Goal: Transaction & Acquisition: Purchase product/service

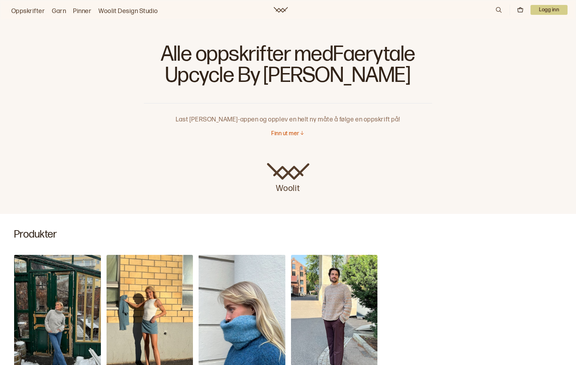
click at [58, 305] on img "Haga Chunky Genser" at bounding box center [57, 320] width 87 height 130
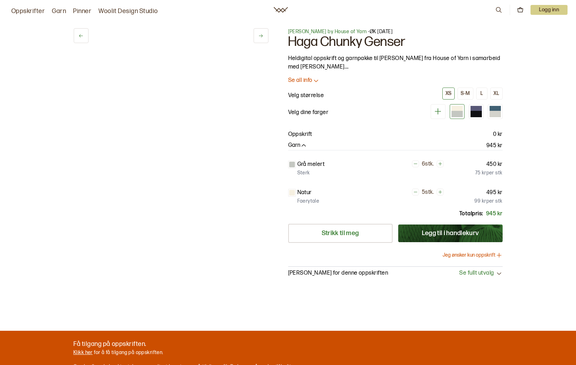
click at [58, 305] on div "1 av 6 1 av 6 Øyunn Krogh by House of Yarn - ØK 06 - 01-03 Haga Chunky Genser H…" at bounding box center [288, 205] width 576 height 382
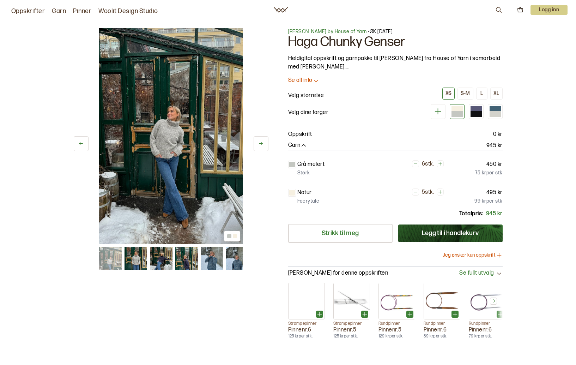
click at [166, 131] on img at bounding box center [171, 136] width 144 height 216
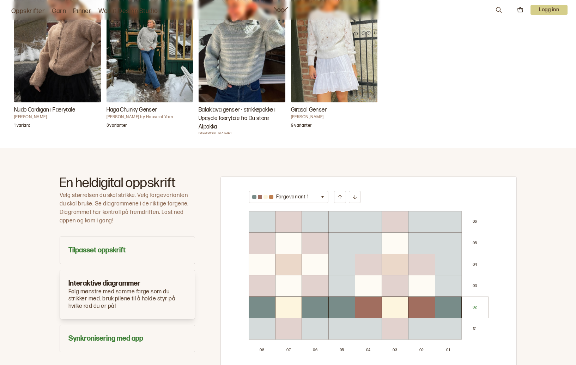
scroll to position [212, 0]
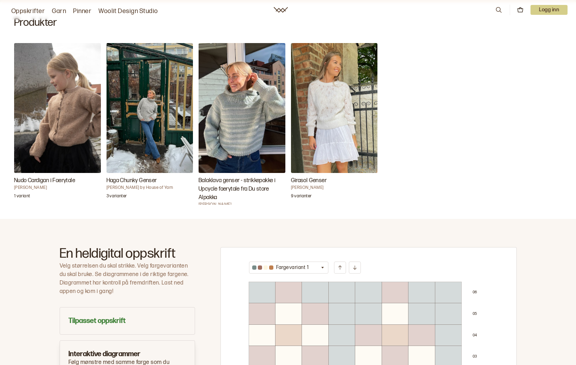
click at [150, 108] on img "Haga Chunky Genser" at bounding box center [150, 108] width 87 height 130
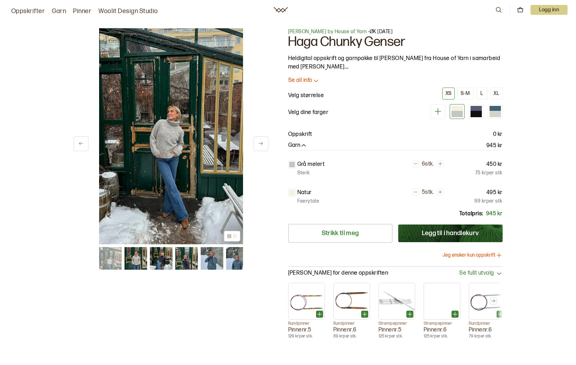
click at [304, 145] on icon "button" at bounding box center [303, 145] width 7 height 7
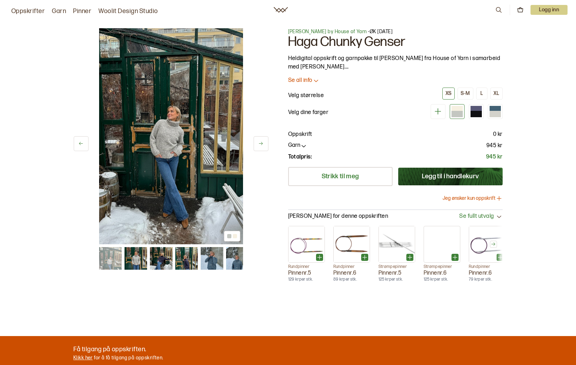
click at [304, 145] on icon "button" at bounding box center [303, 145] width 7 height 7
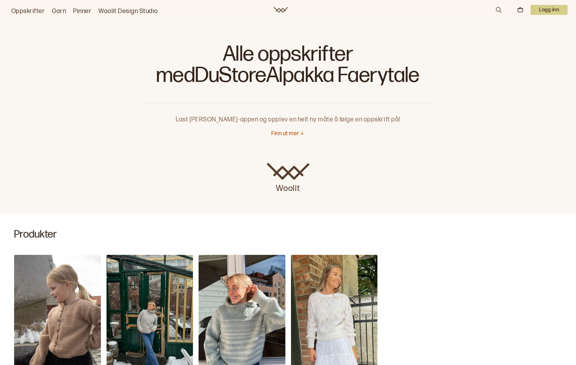
click at [26, 8] on link "Oppskrifter" at bounding box center [28, 11] width 34 height 10
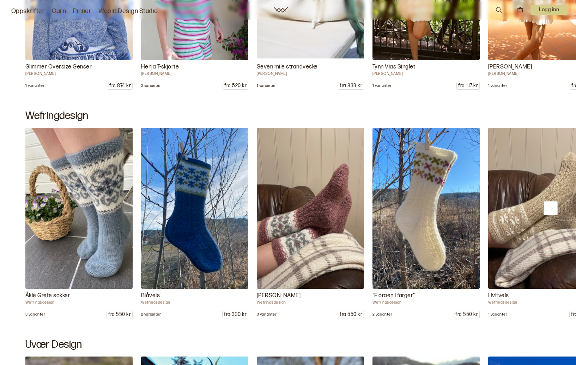
scroll to position [530, 0]
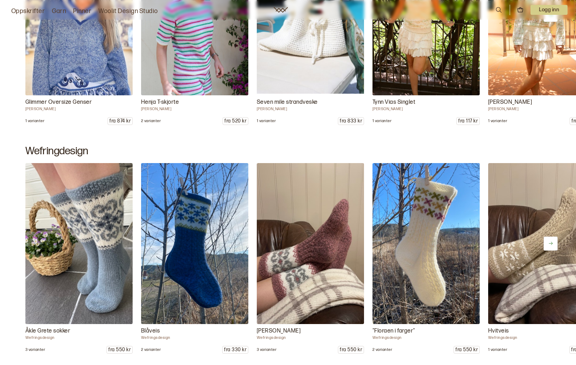
click at [56, 8] on link "Garn" at bounding box center [59, 11] width 14 height 10
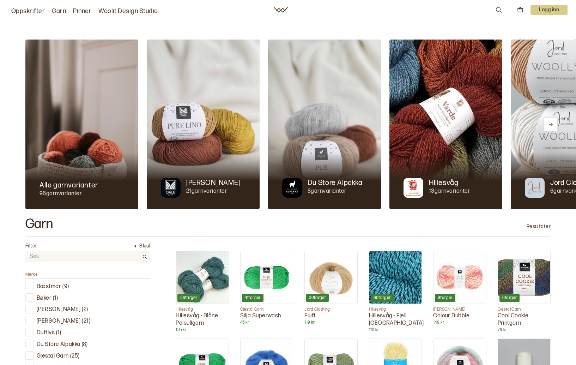
scroll to position [35, 0]
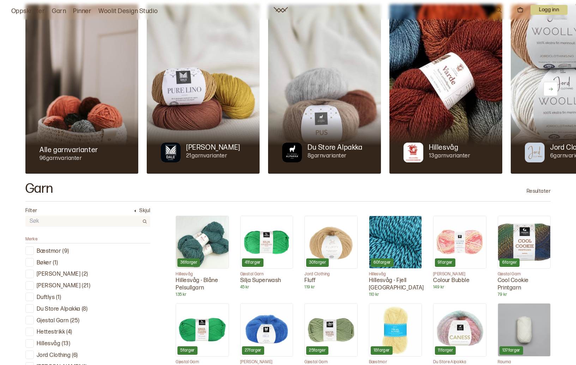
click at [19, 9] on link "Oppskrifter" at bounding box center [28, 11] width 34 height 10
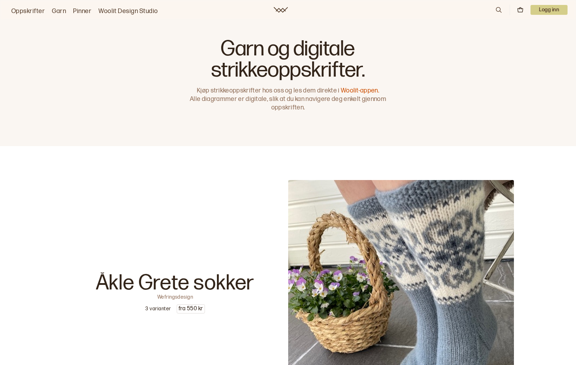
click at [19, 9] on link "Oppskrifter" at bounding box center [28, 11] width 34 height 10
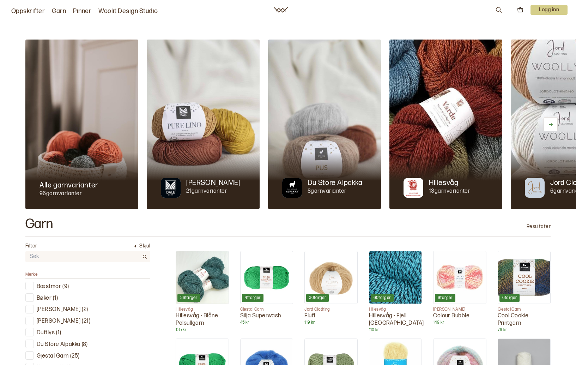
click at [333, 120] on img at bounding box center [324, 124] width 113 height 169
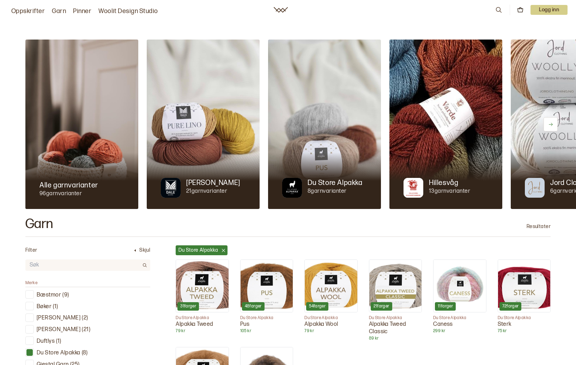
click at [320, 185] on p "Du Store Alpakka" at bounding box center [335, 183] width 55 height 10
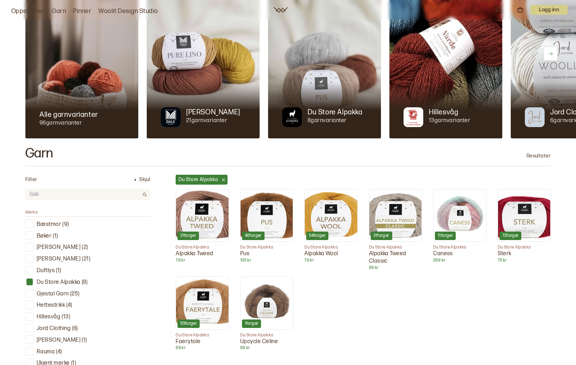
click at [261, 208] on img at bounding box center [267, 215] width 52 height 52
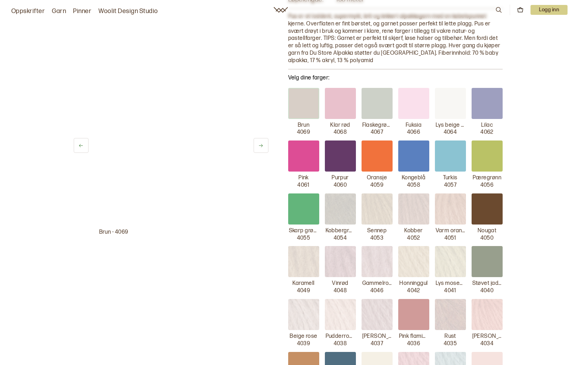
scroll to position [141, 0]
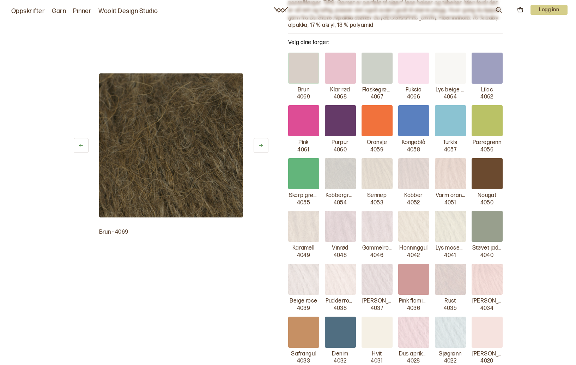
click at [485, 173] on div at bounding box center [487, 173] width 31 height 31
click at [485, 195] on p "Nougat" at bounding box center [487, 195] width 19 height 7
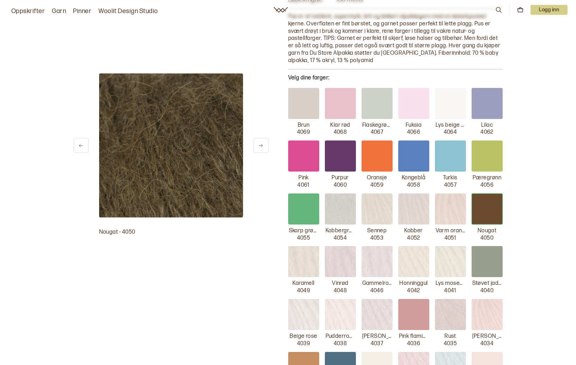
scroll to position [0, 0]
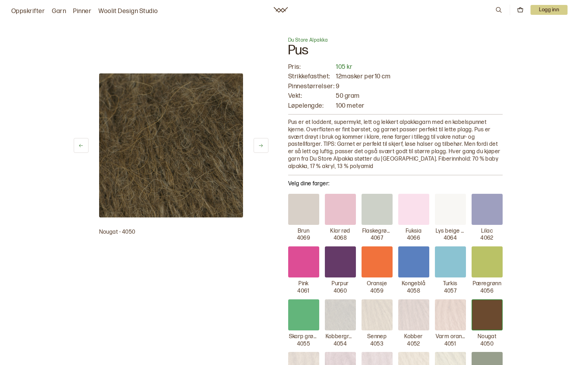
click at [488, 309] on div at bounding box center [487, 314] width 31 height 31
click at [489, 263] on div at bounding box center [487, 261] width 31 height 31
click at [449, 262] on div at bounding box center [450, 261] width 31 height 31
click at [374, 260] on div at bounding box center [377, 261] width 31 height 31
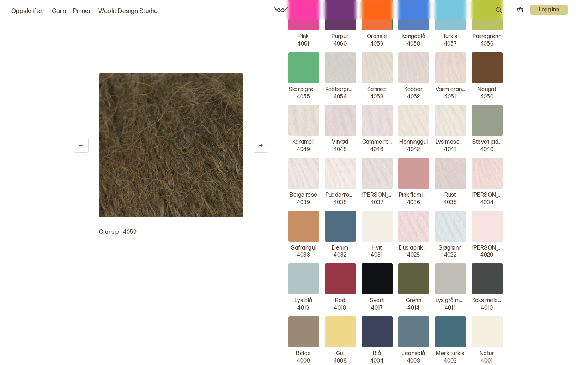
scroll to position [282, 0]
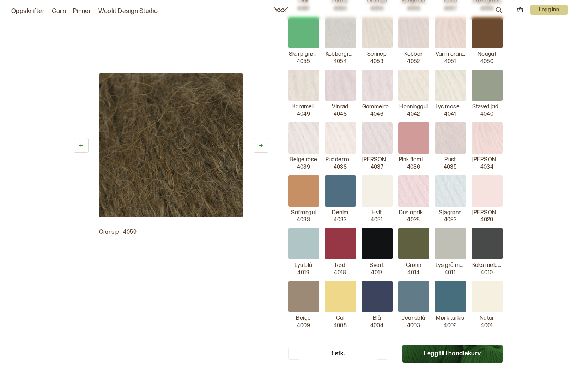
click at [494, 32] on div at bounding box center [487, 32] width 31 height 31
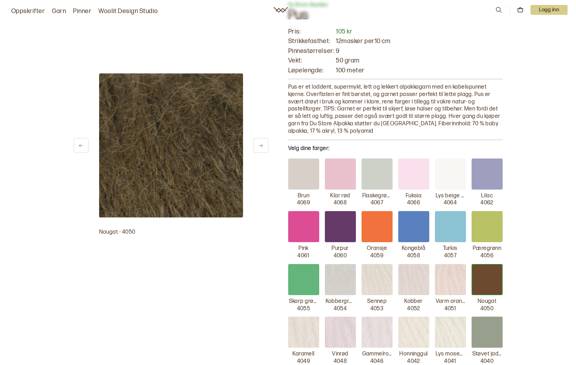
scroll to position [0, 0]
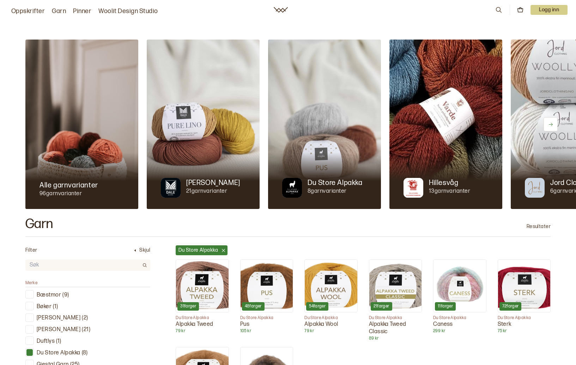
scroll to position [177, 0]
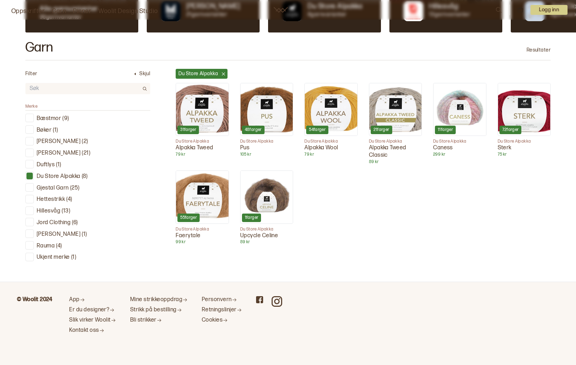
click at [279, 183] on img at bounding box center [267, 197] width 52 height 52
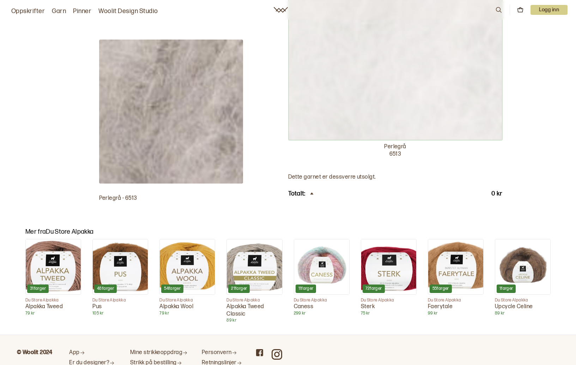
scroll to position [318, 0]
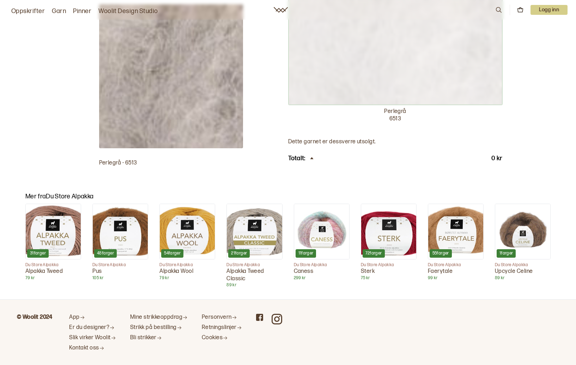
click at [511, 267] on p "Du Store Alpakka" at bounding box center [523, 265] width 56 height 6
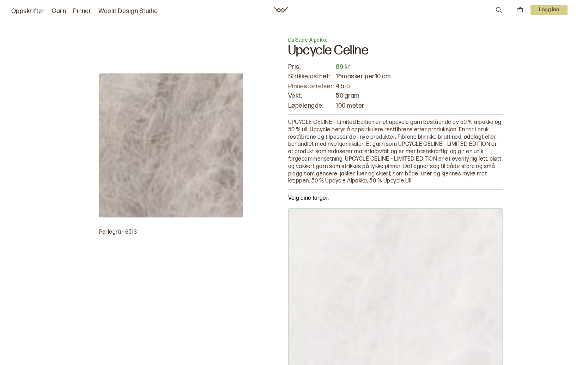
scroll to position [177, 0]
